Goal: Task Accomplishment & Management: Manage account settings

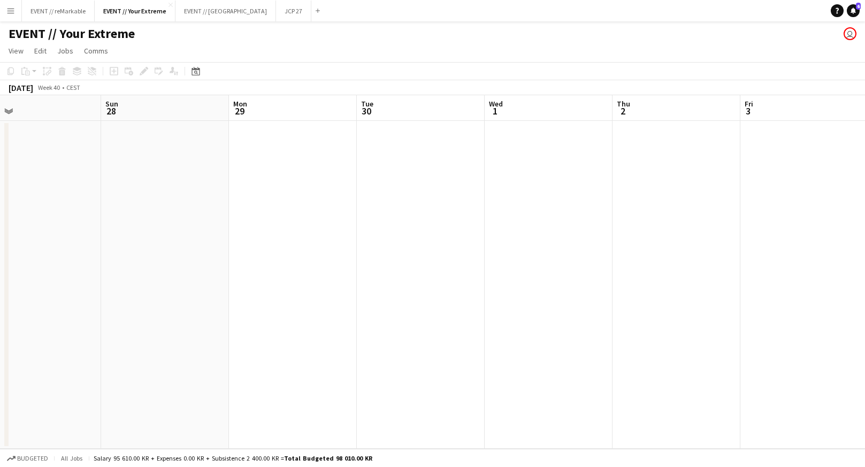
scroll to position [0, 216]
click at [11, 11] on app-icon "Menu" at bounding box center [10, 10] width 9 height 9
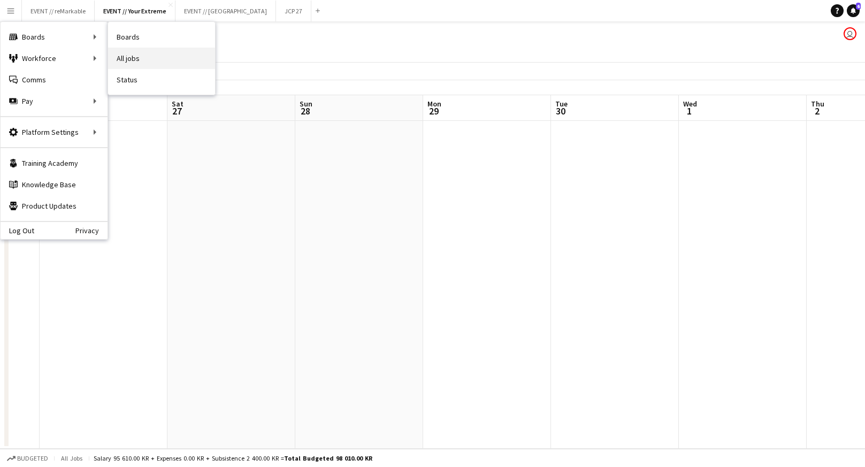
click at [128, 61] on link "All jobs" at bounding box center [161, 58] width 107 height 21
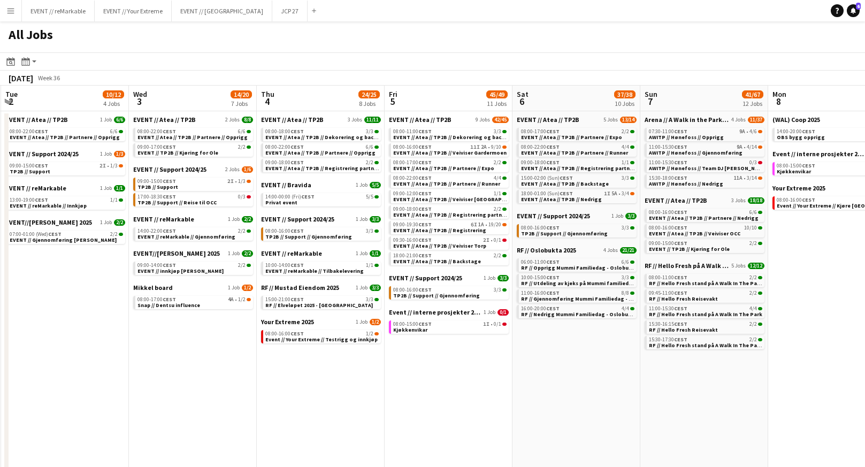
scroll to position [0, 386]
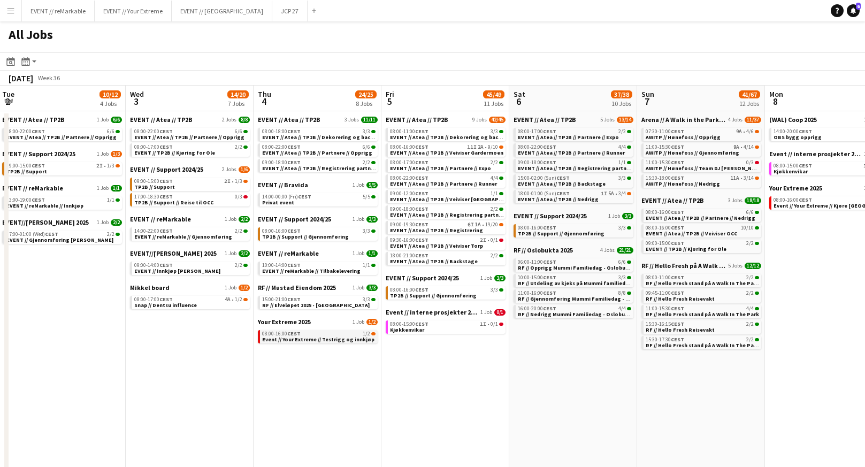
click at [301, 335] on div "08:00-16:00 CEST 1/2" at bounding box center [318, 333] width 113 height 5
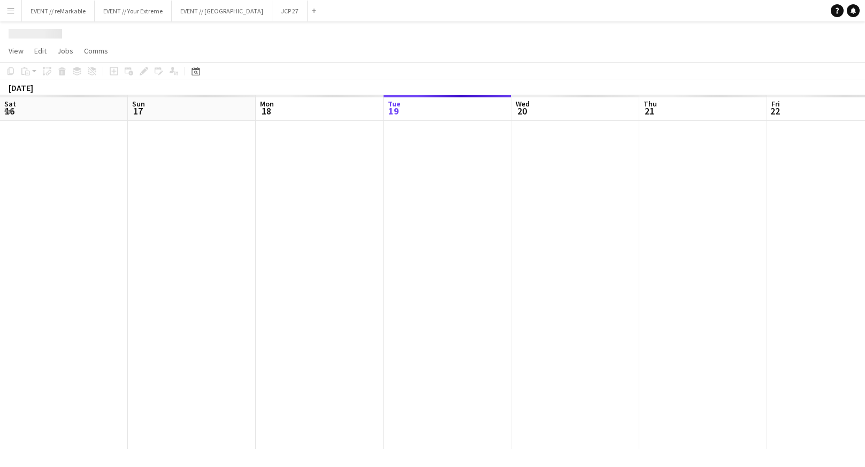
scroll to position [0, 368]
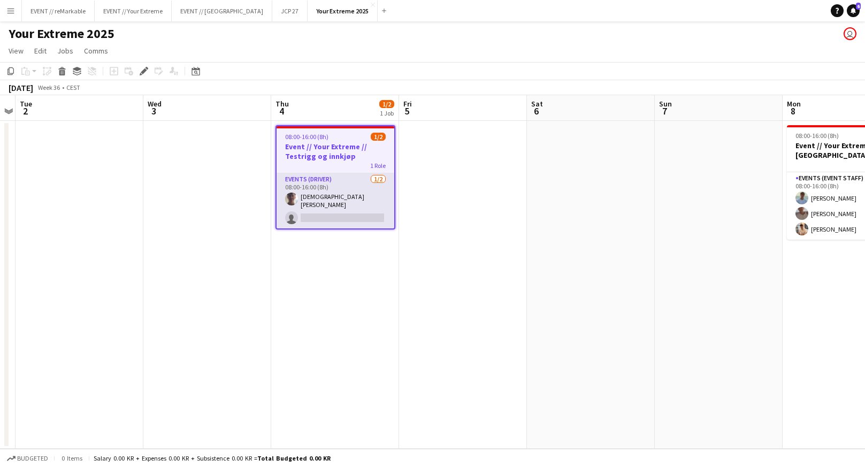
click at [316, 200] on app-card-role "Events (Driver) [DATE] 08:00-16:00 (8h) [DEMOGRAPHIC_DATA][PERSON_NAME] single-…" at bounding box center [336, 200] width 118 height 55
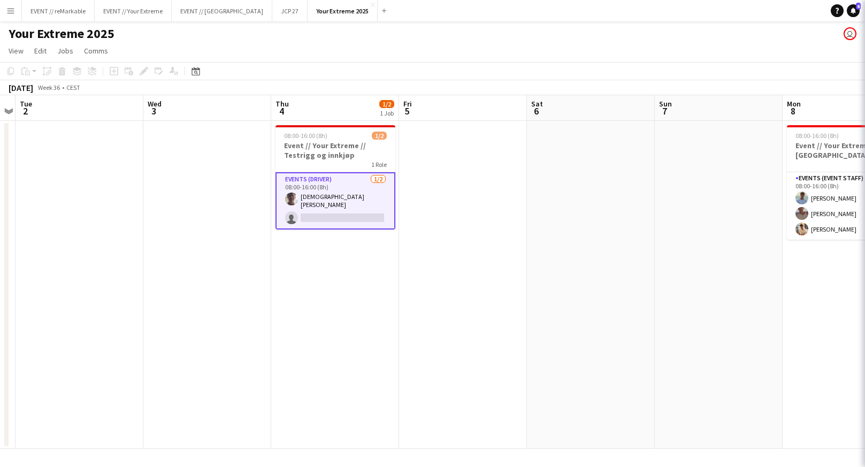
scroll to position [0, 368]
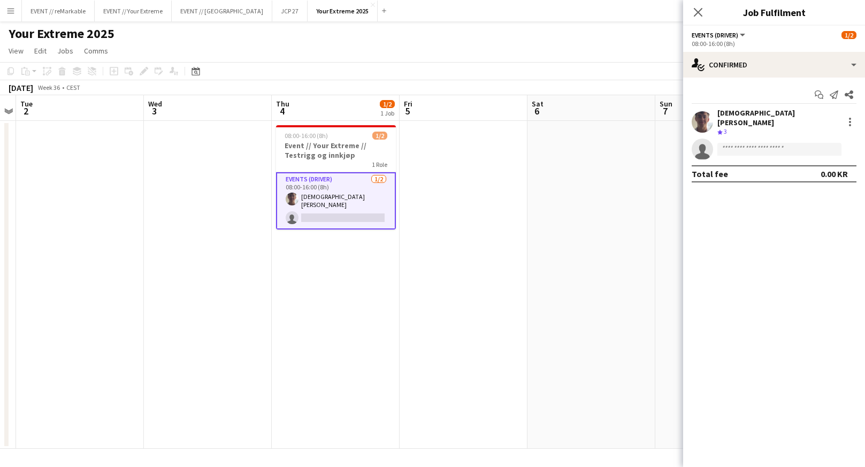
click at [484, 192] on app-date-cell at bounding box center [464, 285] width 128 height 328
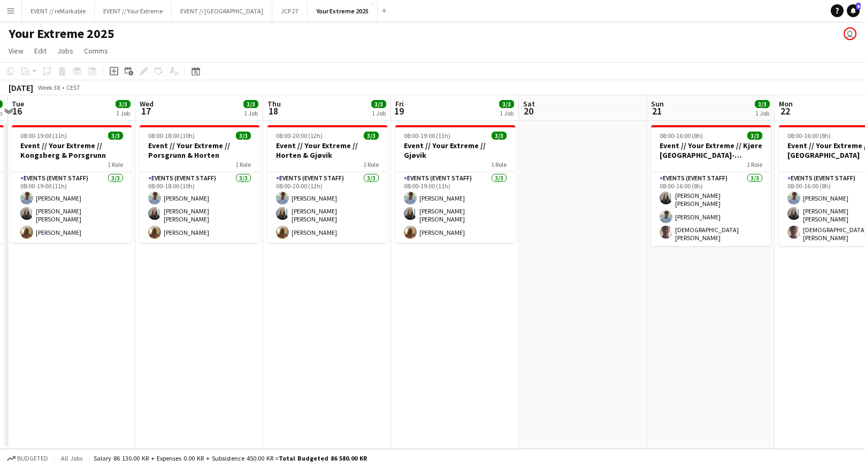
scroll to position [0, 378]
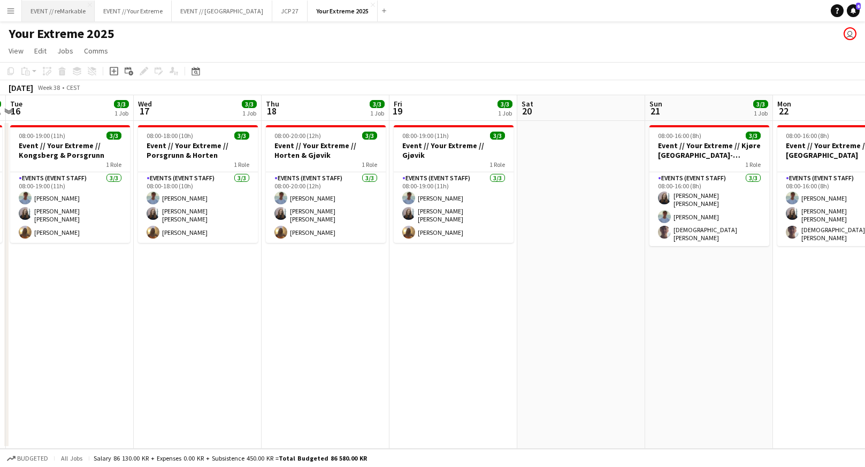
click at [57, 13] on button "EVENT // reMarkable Close" at bounding box center [58, 11] width 73 height 21
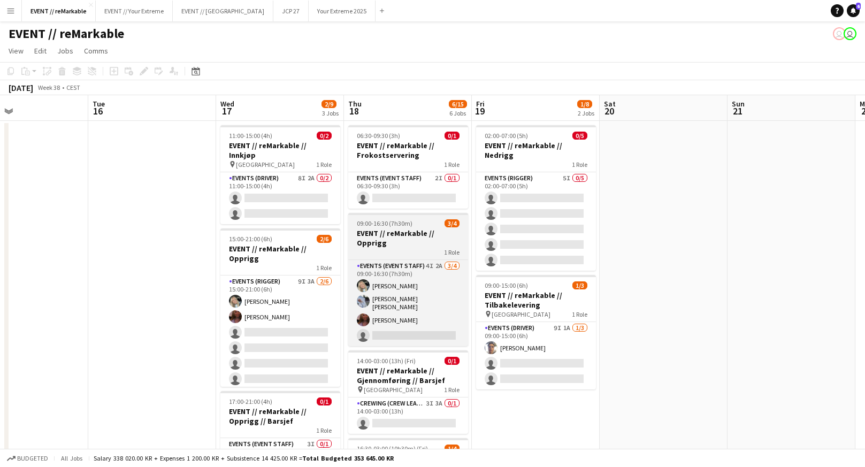
click at [420, 234] on h3 "EVENT // reMarkable // Opprigg" at bounding box center [408, 238] width 120 height 19
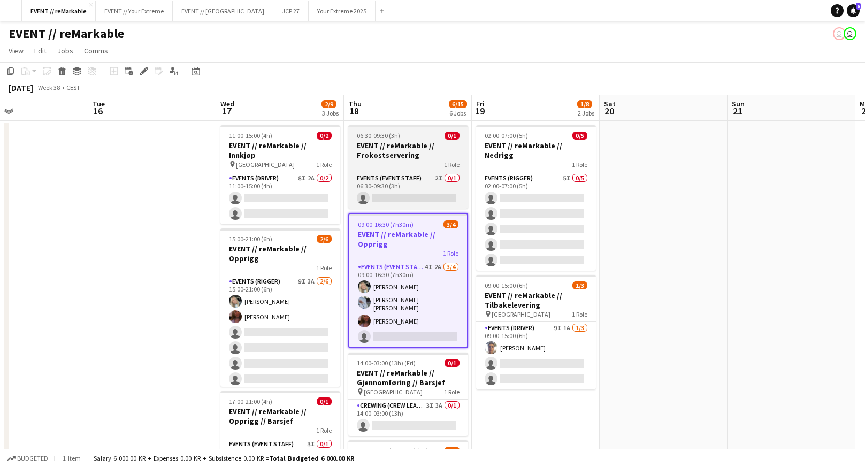
click at [407, 160] on div "1 Role" at bounding box center [408, 164] width 120 height 9
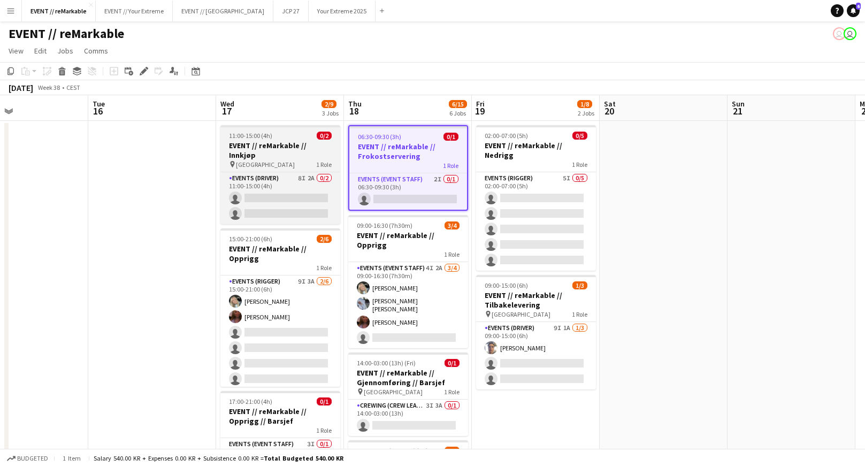
click at [292, 160] on div "pin Oslo 1 Role" at bounding box center [281, 164] width 120 height 9
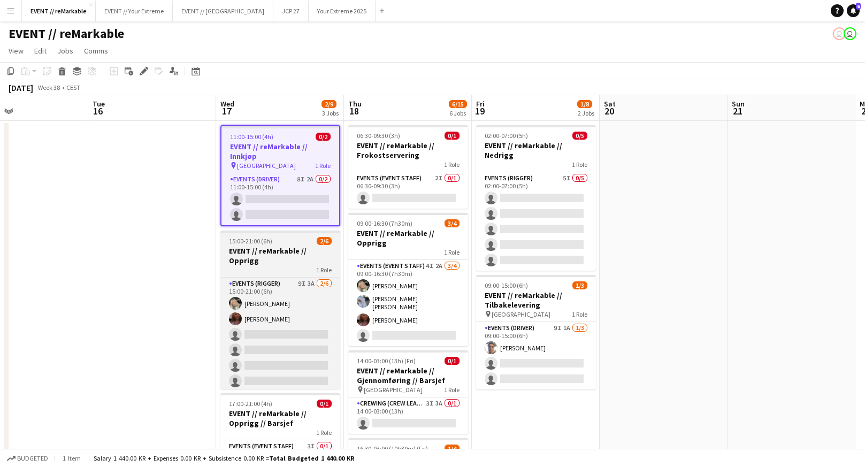
click at [287, 242] on div "15:00-21:00 (6h) 2/6" at bounding box center [281, 241] width 120 height 8
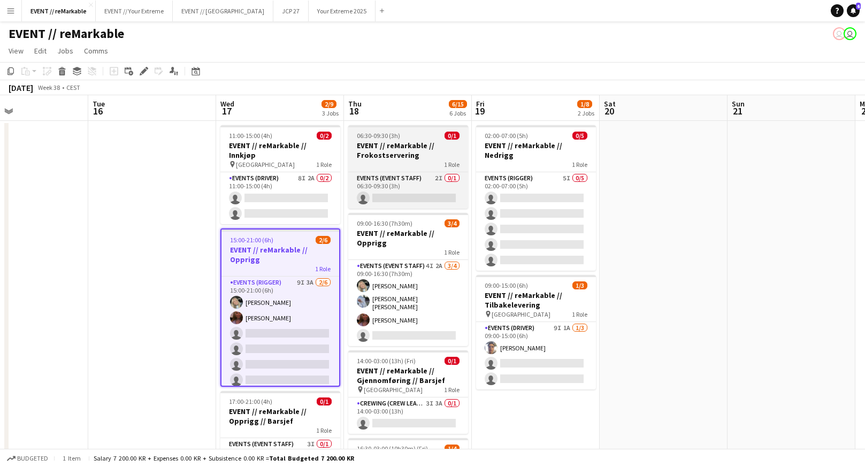
click at [408, 132] on div "06:30-09:30 (3h) 0/1" at bounding box center [408, 136] width 120 height 8
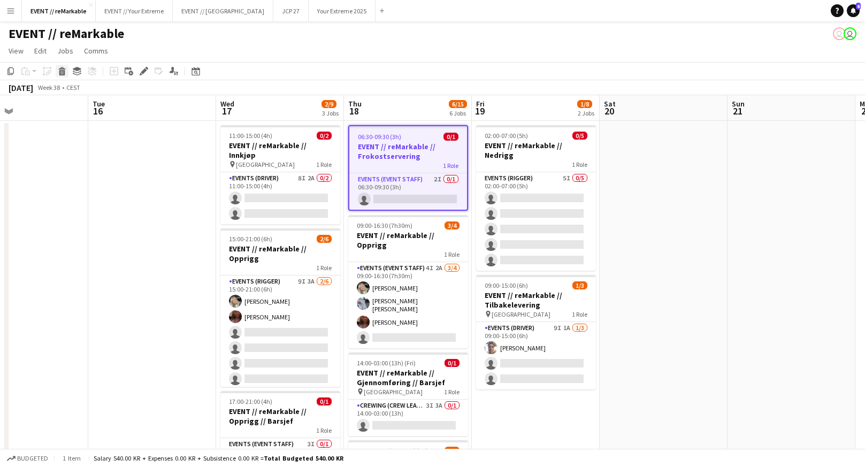
click at [60, 71] on icon at bounding box center [62, 72] width 6 height 5
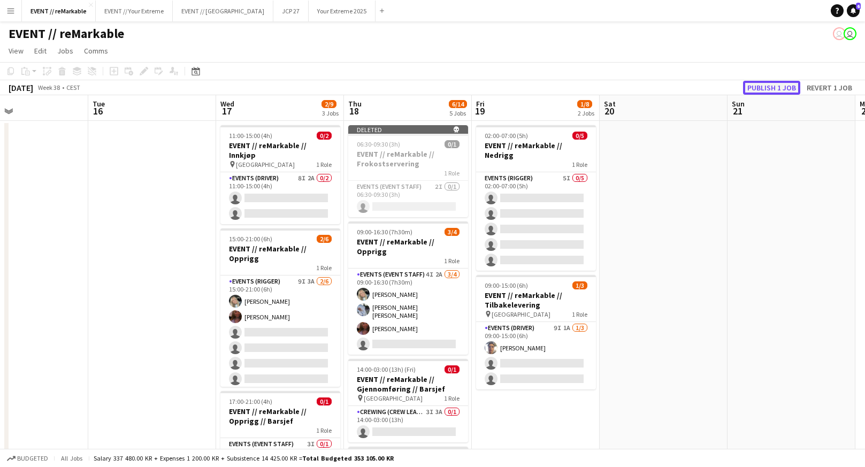
click at [760, 85] on button "Publish 1 job" at bounding box center [771, 88] width 57 height 14
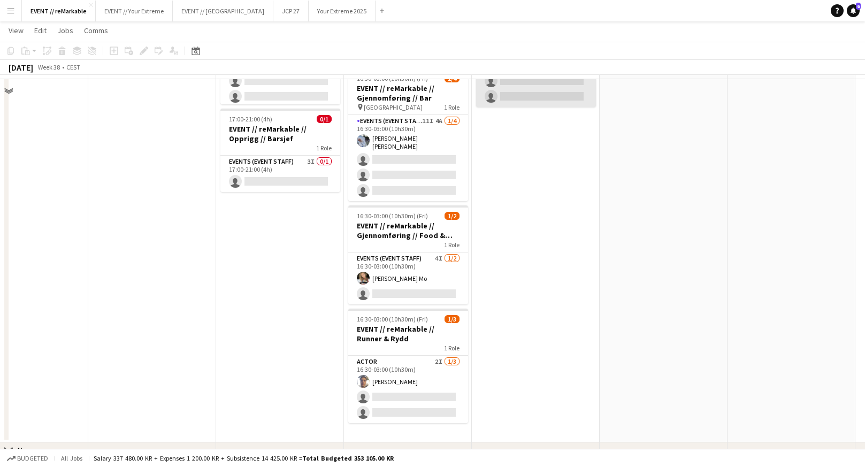
scroll to position [324, 0]
